Goal: Task Accomplishment & Management: Complete application form

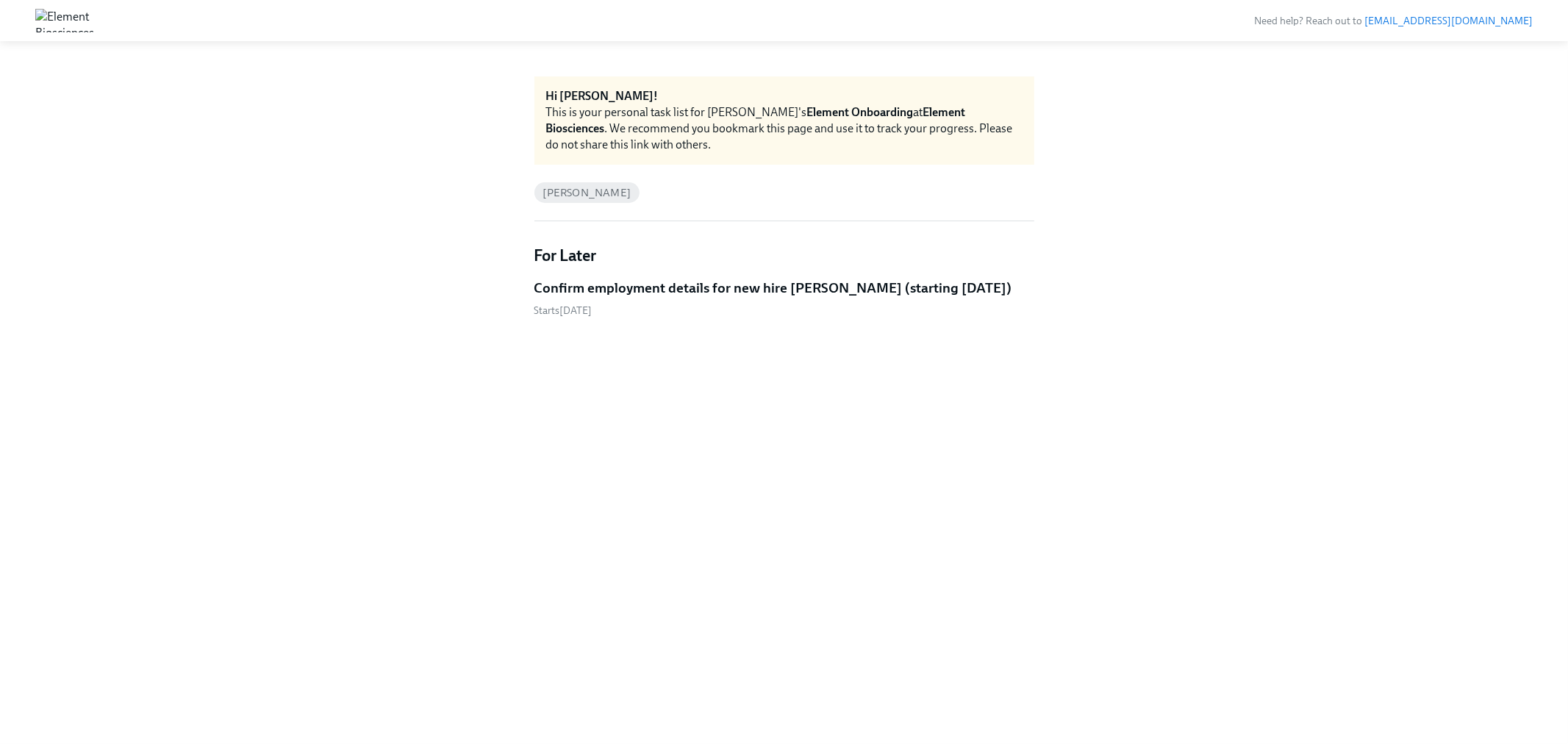
click at [880, 284] on h5 "Confirm employment details for new hire [PERSON_NAME] (starting [DATE])" at bounding box center [773, 288] width 478 height 19
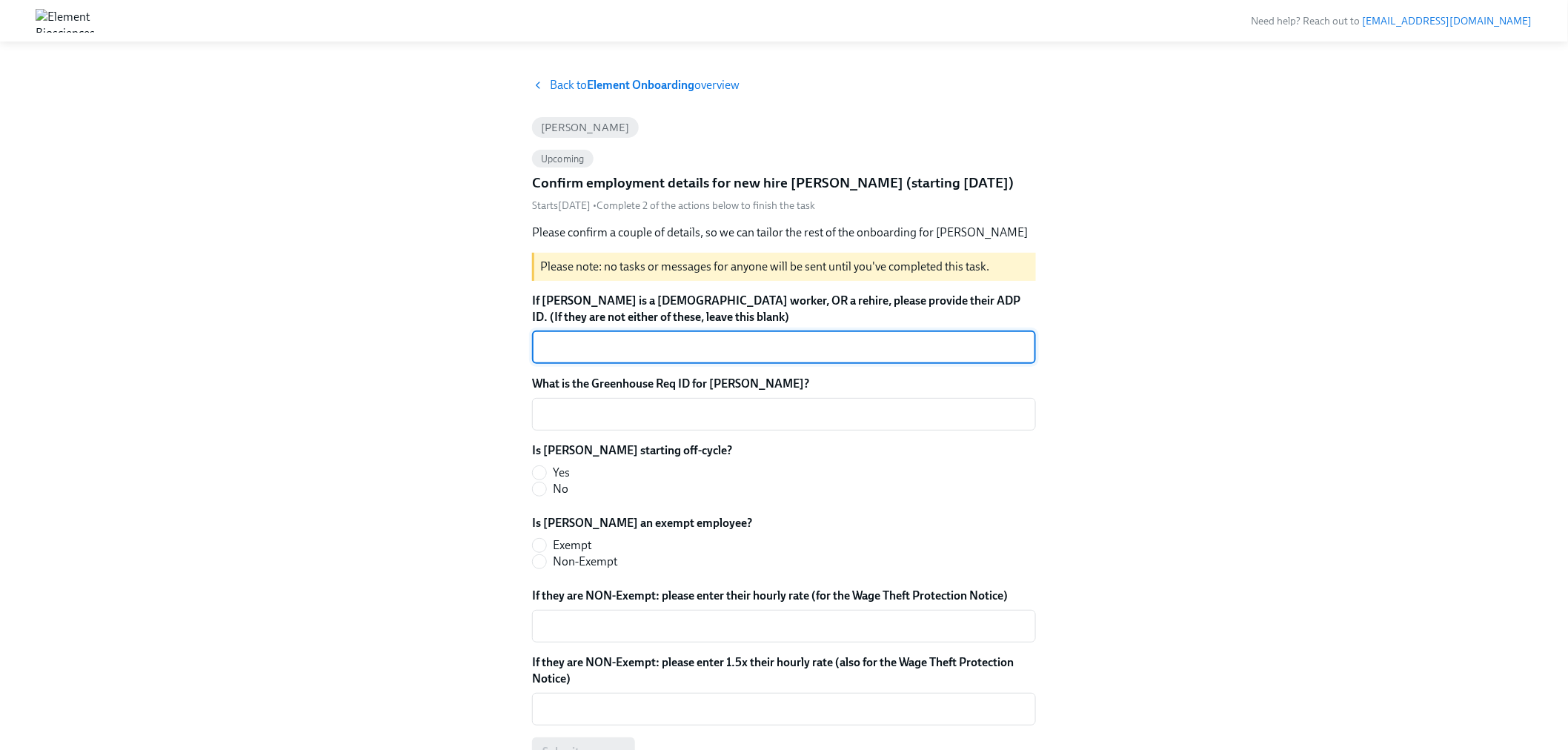
click at [557, 473] on span "Yes" at bounding box center [561, 473] width 17 height 17
click at [546, 473] on input "Yes" at bounding box center [539, 472] width 13 height 13
radio input "true"
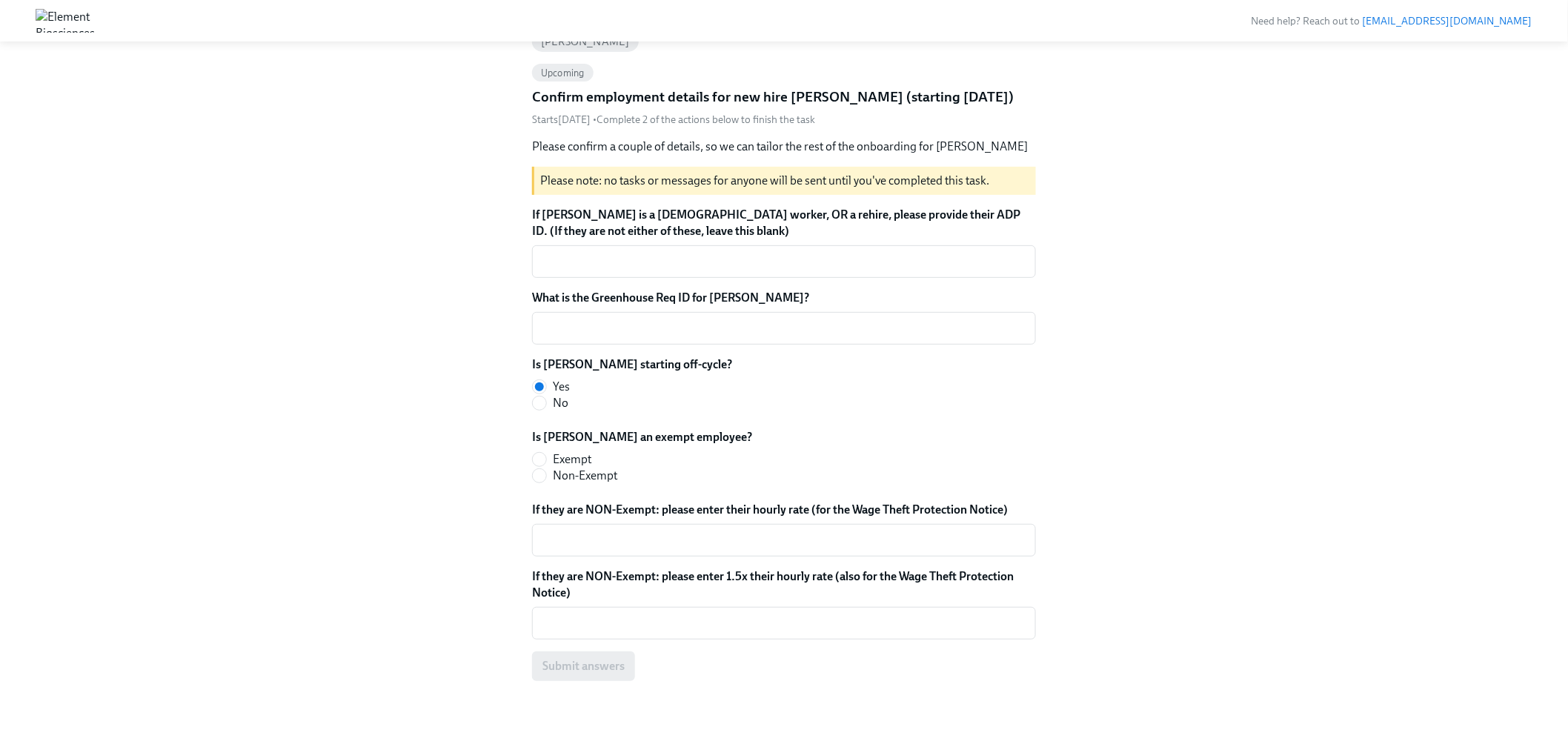
scroll to position [87, 0]
click at [546, 456] on span at bounding box center [539, 459] width 15 height 15
click at [546, 456] on input "Exempt" at bounding box center [539, 458] width 13 height 13
radio input "true"
click at [619, 331] on textarea "What is the Greenhouse Req ID for [PERSON_NAME]?" at bounding box center [784, 327] width 486 height 17
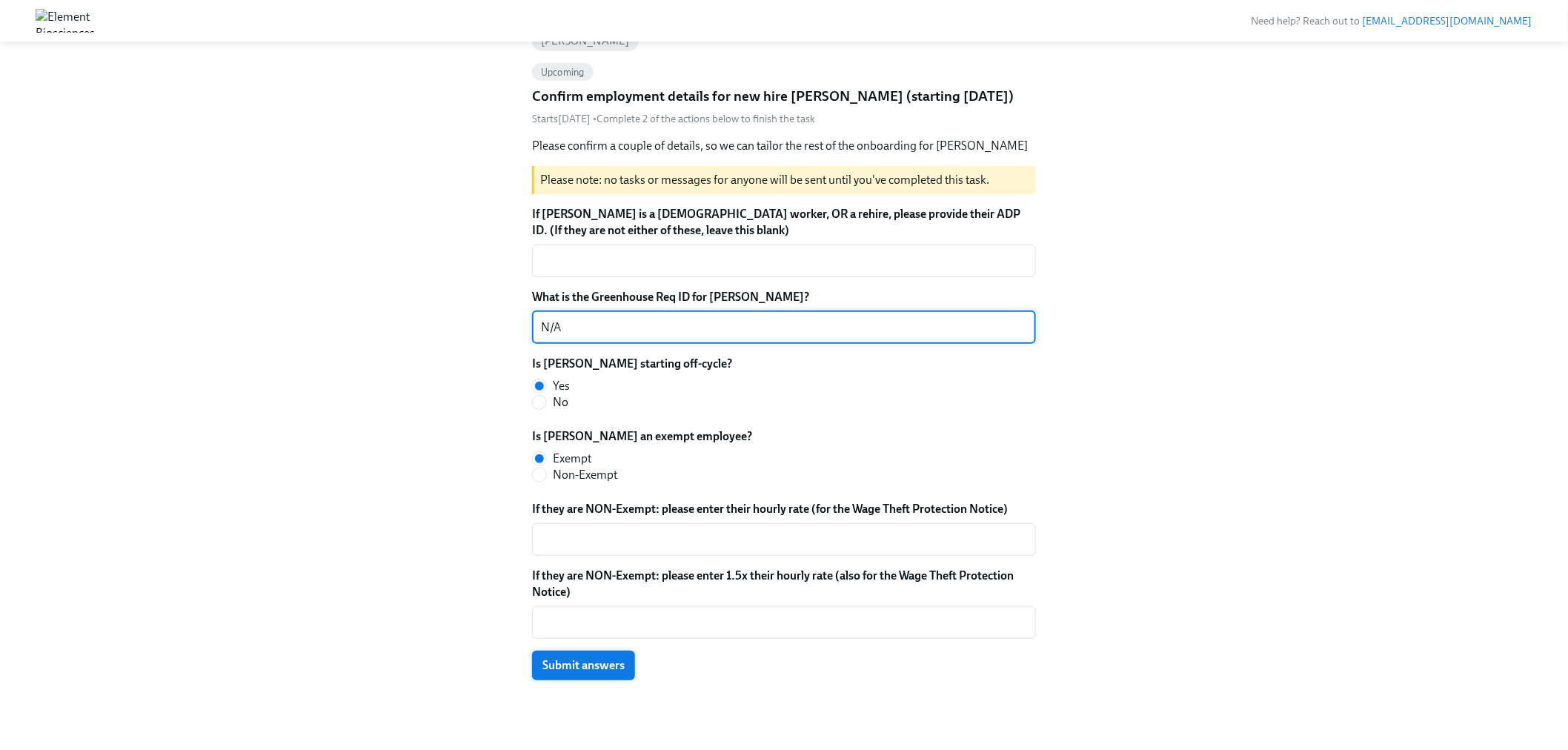
type textarea "N/A"
click at [601, 665] on span "Submit answers" at bounding box center [583, 665] width 82 height 15
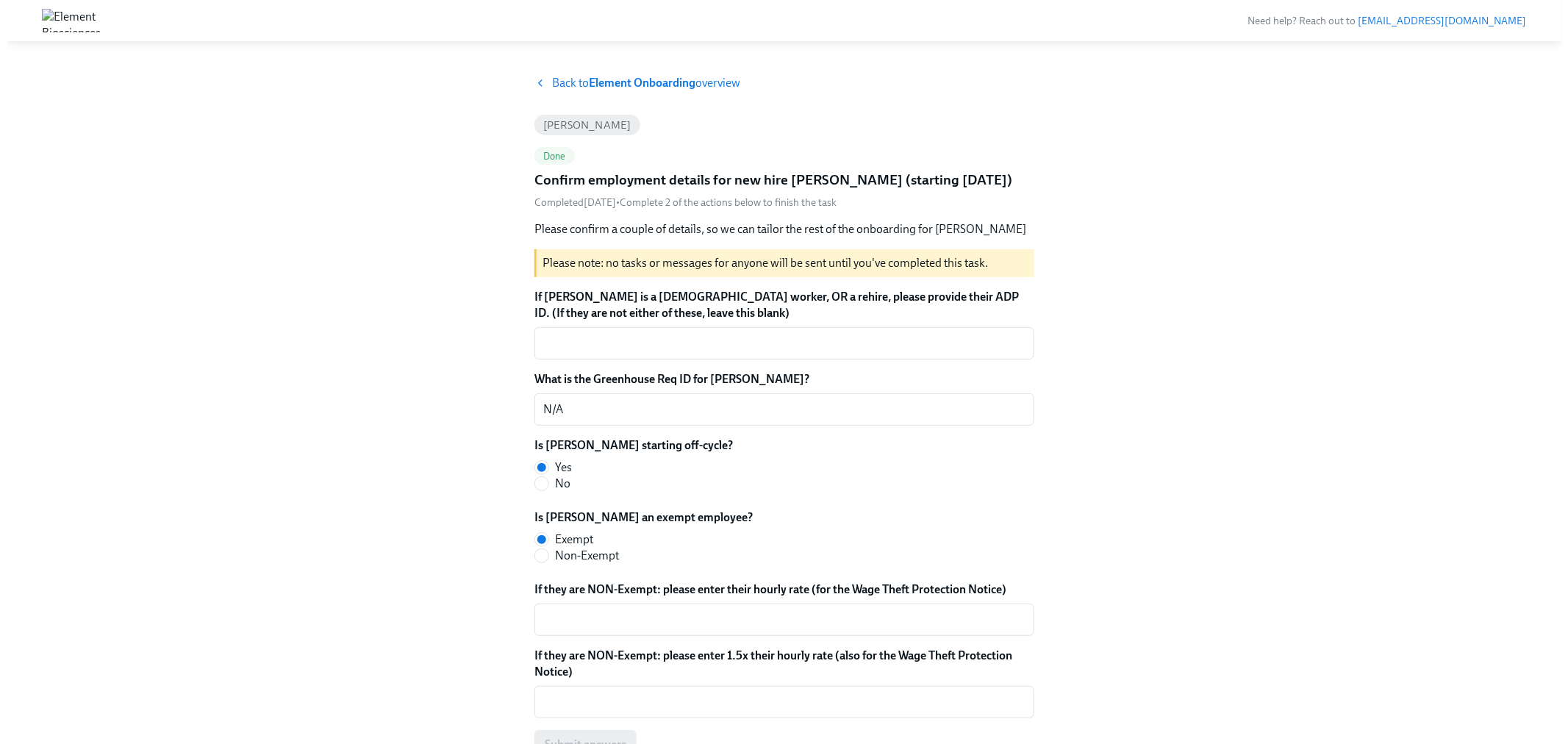
scroll to position [0, 0]
click at [612, 78] on strong "Element Onboarding" at bounding box center [635, 84] width 107 height 14
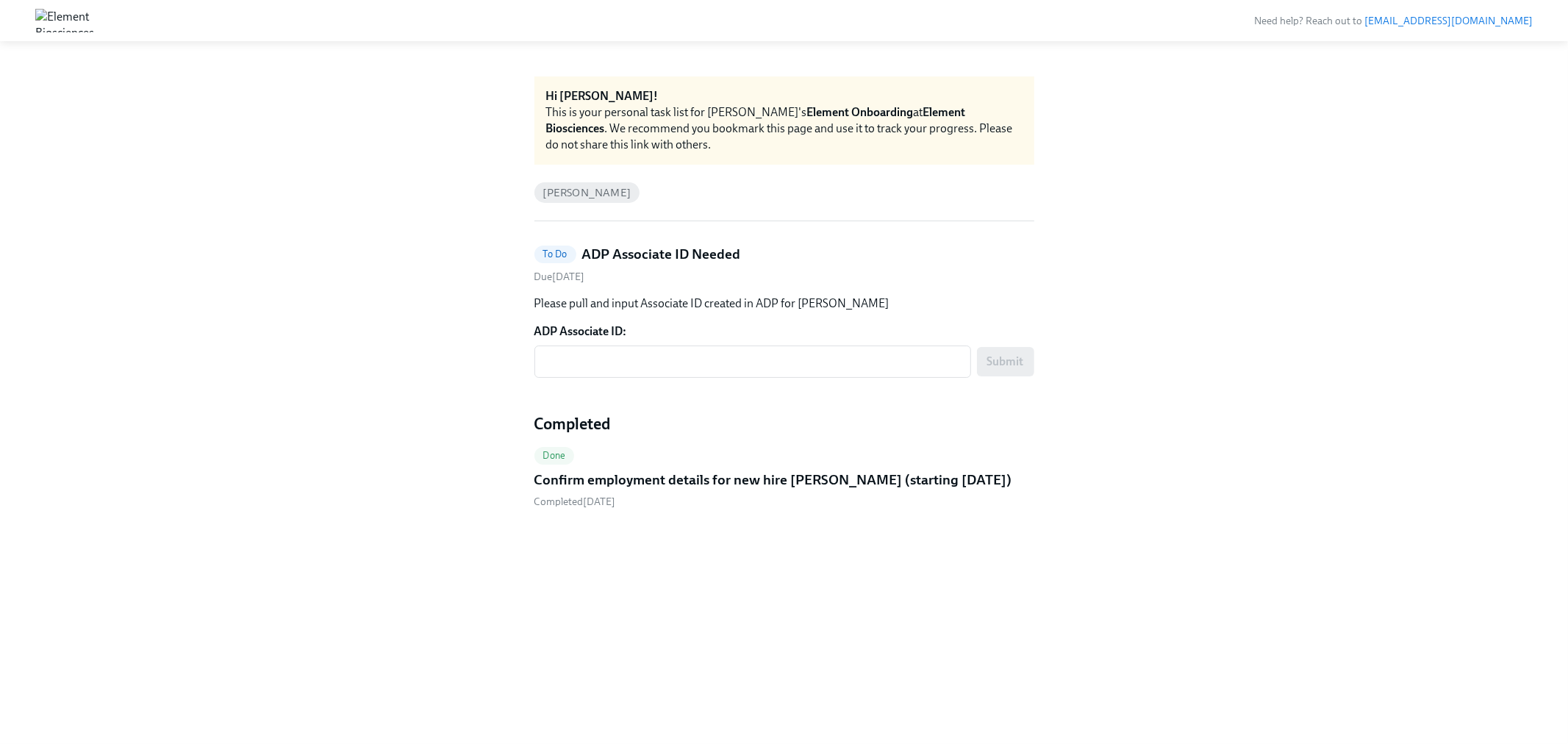
click at [629, 251] on h5 "ADP Associate ID Needed" at bounding box center [661, 253] width 158 height 19
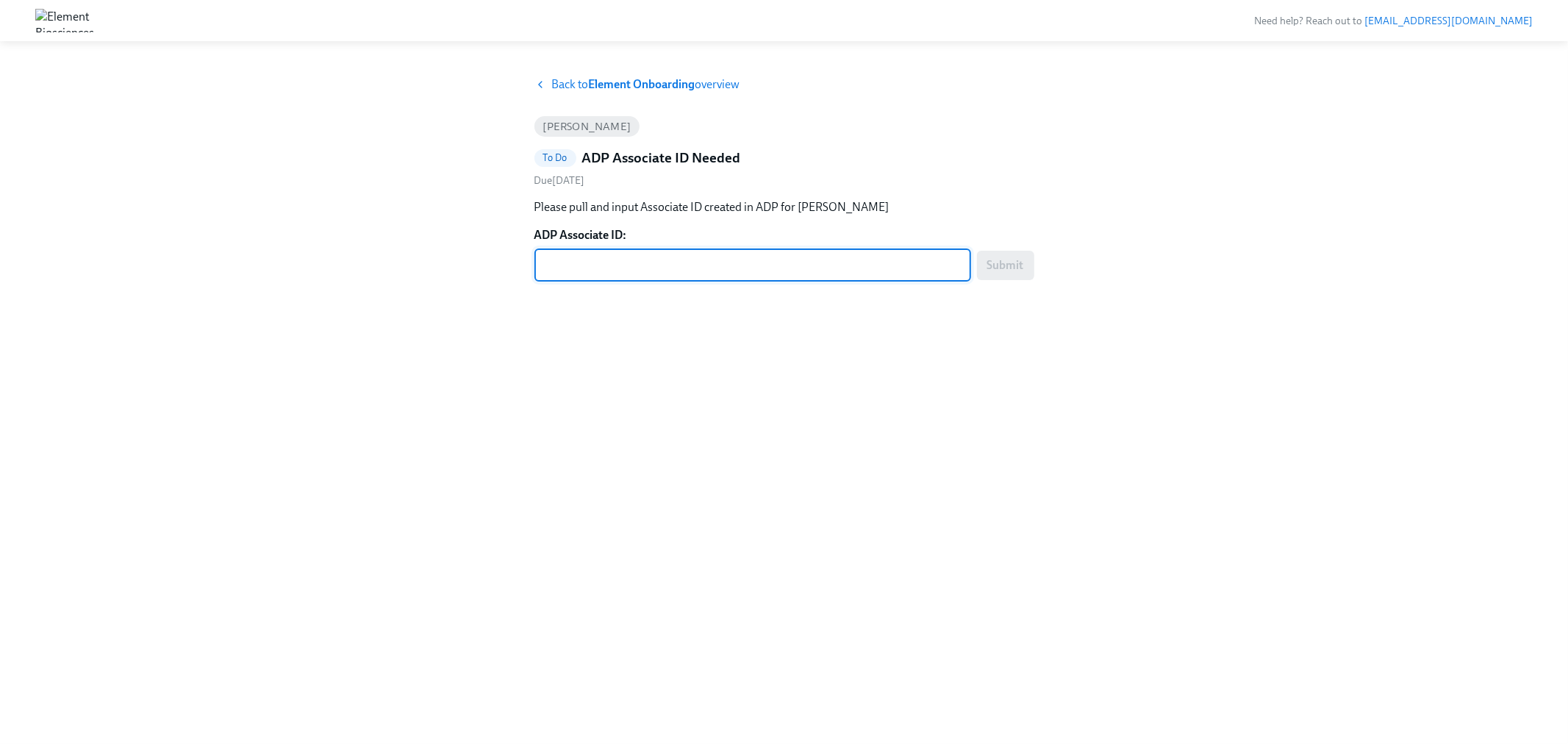
click at [641, 258] on textarea "ADP Associate ID:" at bounding box center [752, 265] width 419 height 17
drag, startPoint x: 637, startPoint y: 274, endPoint x: 552, endPoint y: 263, distance: 85.7
click at [552, 263] on textarea "ADP Associate ID:" at bounding box center [752, 265] width 419 height 17
paste textarea "CLUCGB0CK"
type textarea "CLUCGB0CK"
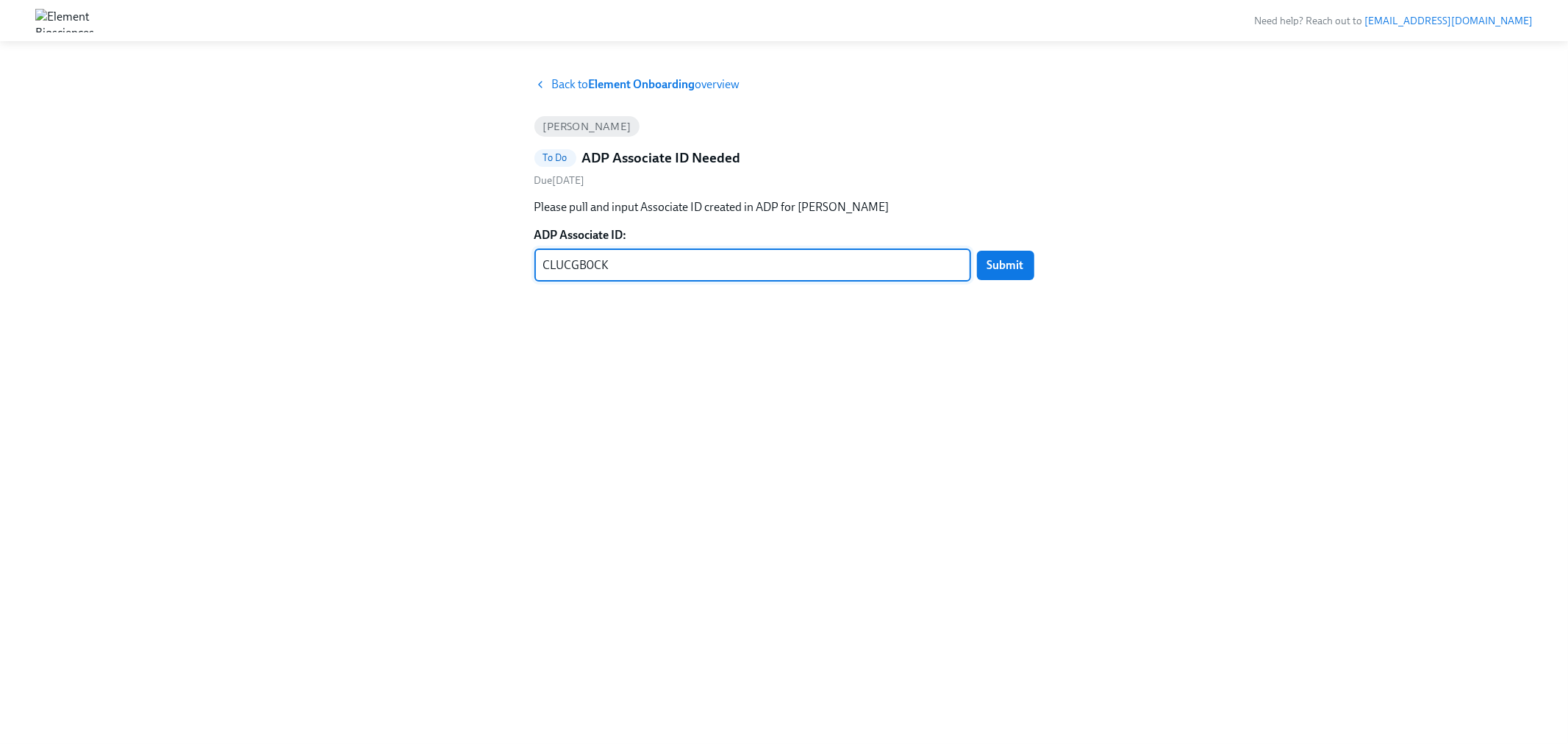
click at [967, 263] on div "CLUCGB0CK x ​" at bounding box center [752, 265] width 437 height 32
click at [984, 265] on button "Submit" at bounding box center [1006, 265] width 57 height 30
